Goal: Navigation & Orientation: Find specific page/section

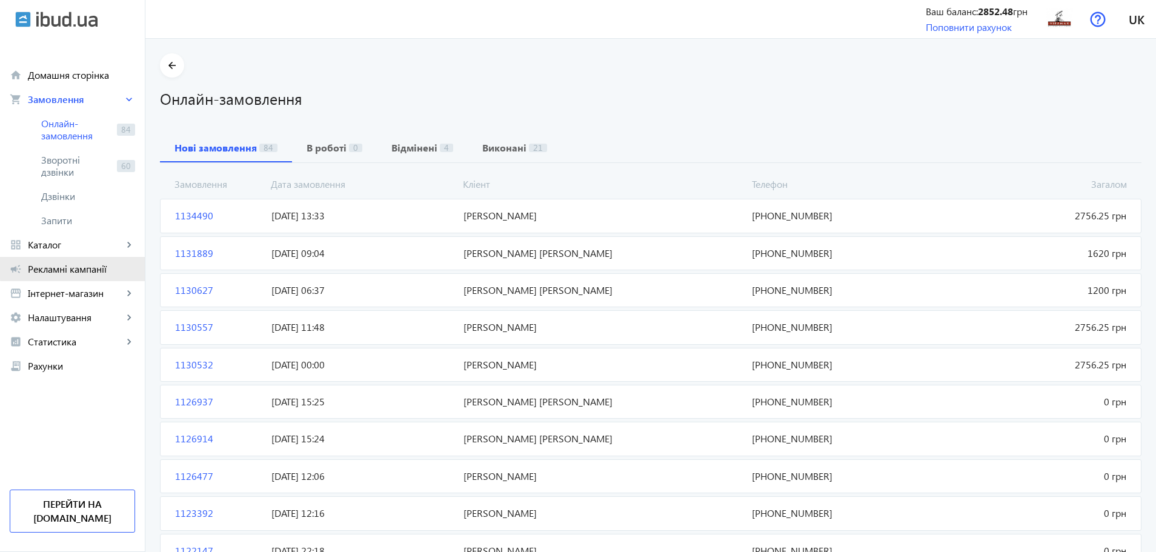
click at [93, 265] on span "Рекламні кампанії" at bounding box center [81, 269] width 107 height 12
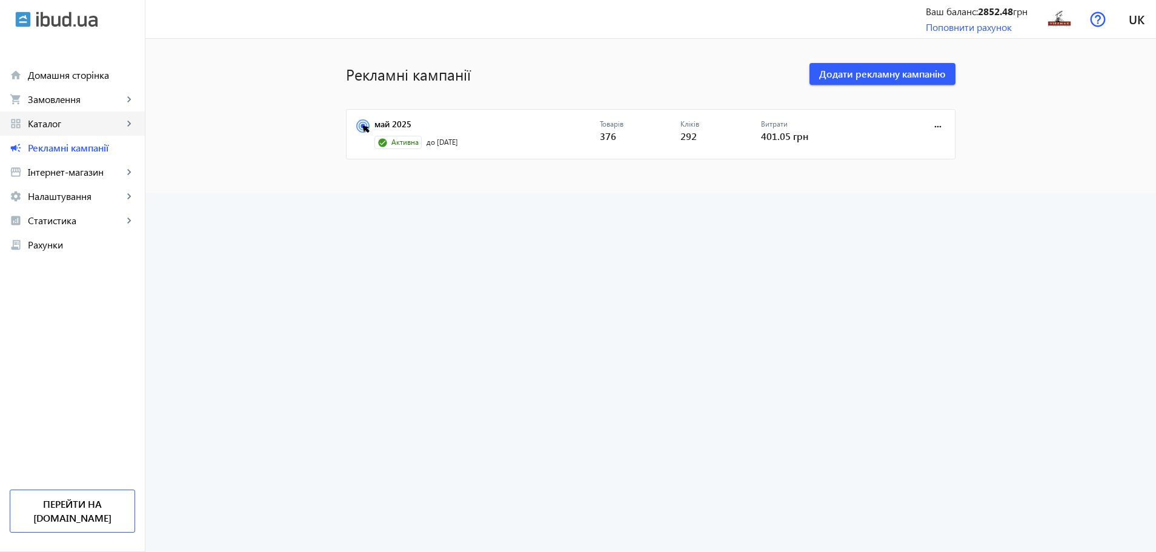
click at [125, 125] on mat-icon "keyboard_arrow_right" at bounding box center [129, 124] width 12 height 12
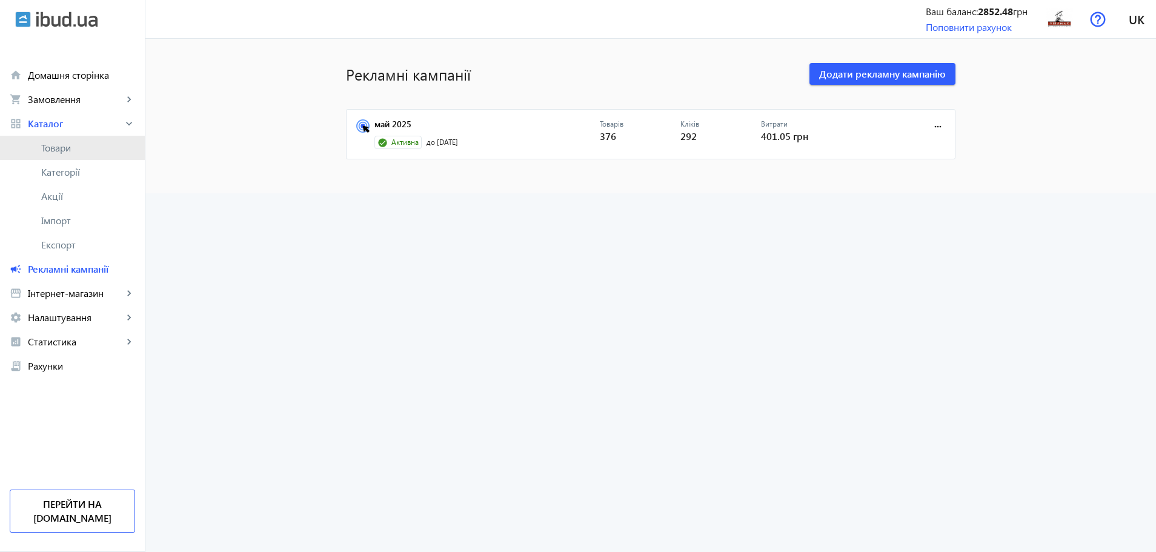
click at [63, 147] on span "Товари" at bounding box center [88, 148] width 94 height 12
